Goal: Find specific page/section: Find specific page/section

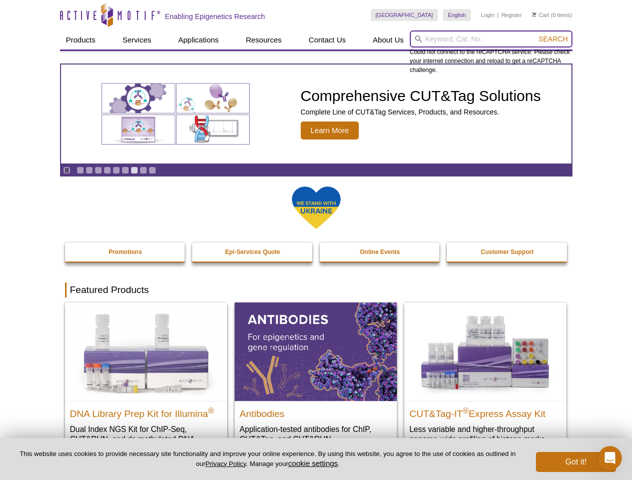
click at [491, 39] on input "search" at bounding box center [491, 39] width 163 height 17
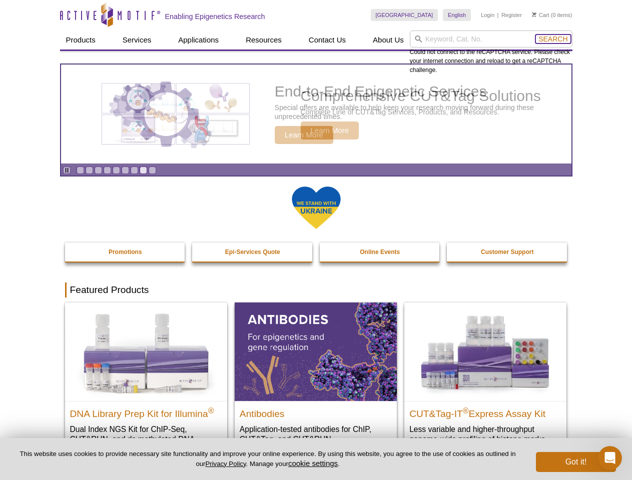
click at [553, 39] on span "Search" at bounding box center [552, 39] width 29 height 8
click at [67, 170] on icon "Pause" at bounding box center [67, 170] width 7 height 7
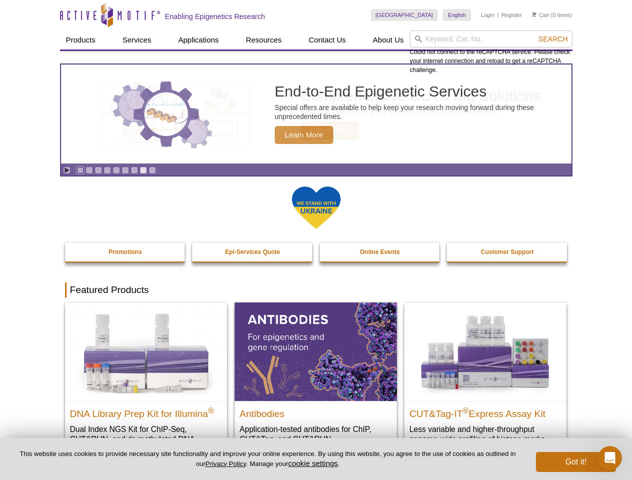
click at [80, 170] on link "Go to slide 1" at bounding box center [81, 171] width 8 height 8
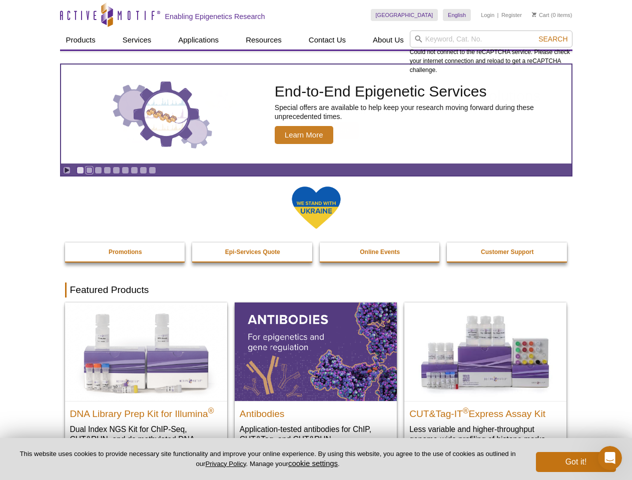
click at [89, 170] on link "Go to slide 2" at bounding box center [90, 171] width 8 height 8
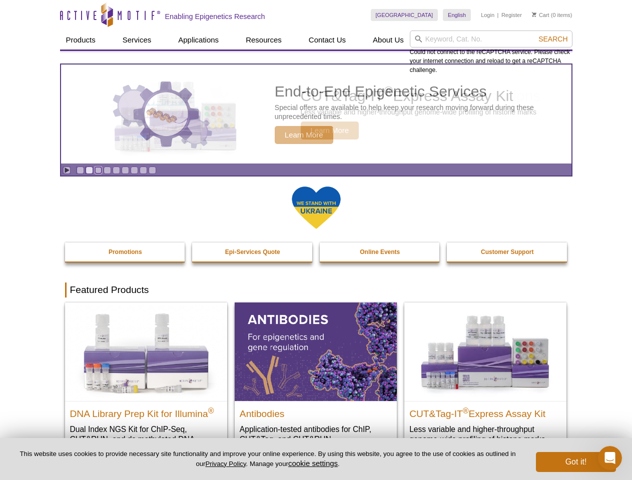
click at [98, 170] on link "Go to slide 3" at bounding box center [99, 171] width 8 height 8
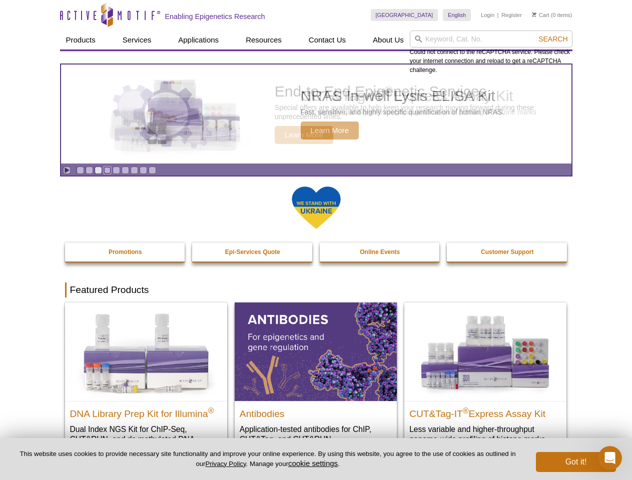
click at [107, 170] on link "Go to slide 4" at bounding box center [108, 171] width 8 height 8
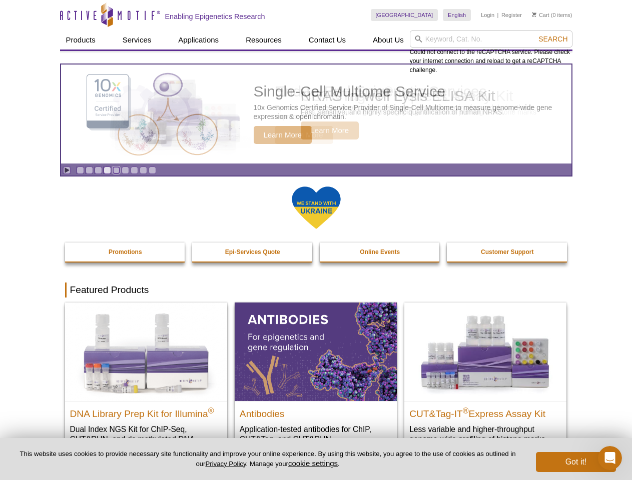
click at [116, 170] on link "Go to slide 5" at bounding box center [117, 171] width 8 height 8
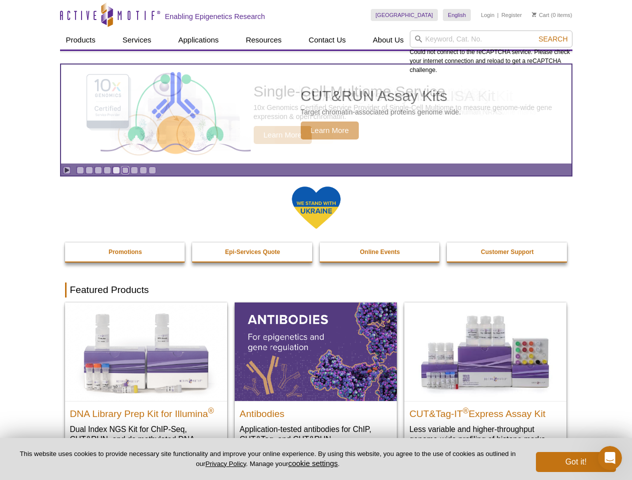
click at [125, 170] on link "Go to slide 6" at bounding box center [126, 171] width 8 height 8
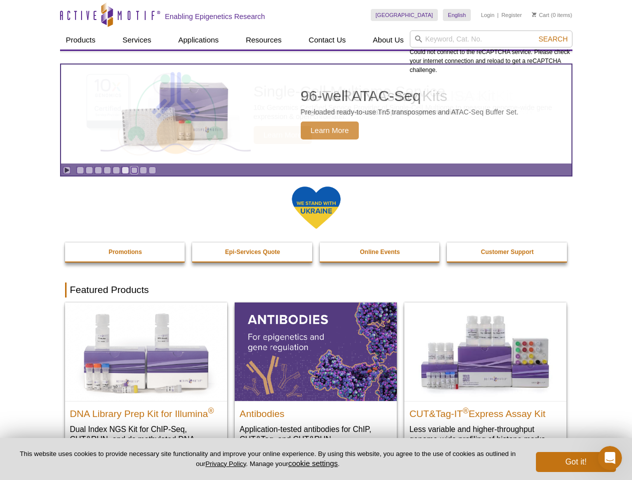
click at [134, 170] on link "Go to slide 7" at bounding box center [135, 171] width 8 height 8
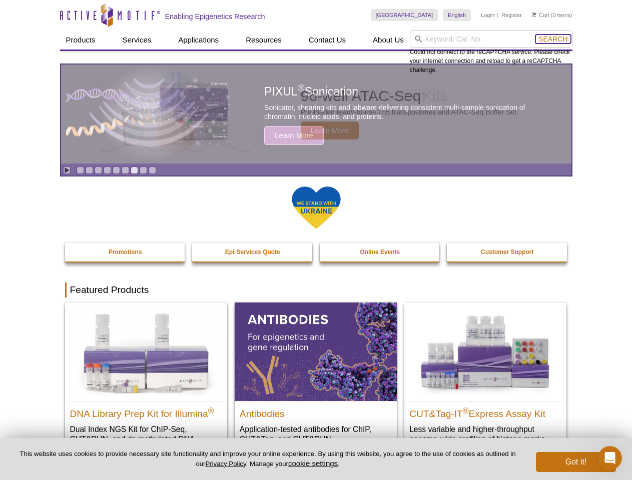
click at [553, 39] on span "Search" at bounding box center [552, 39] width 29 height 8
